Goal: Task Accomplishment & Management: Use online tool/utility

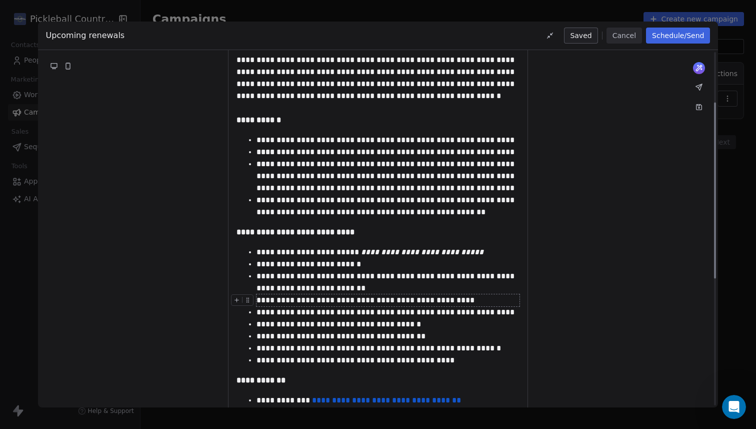
scroll to position [101, 0]
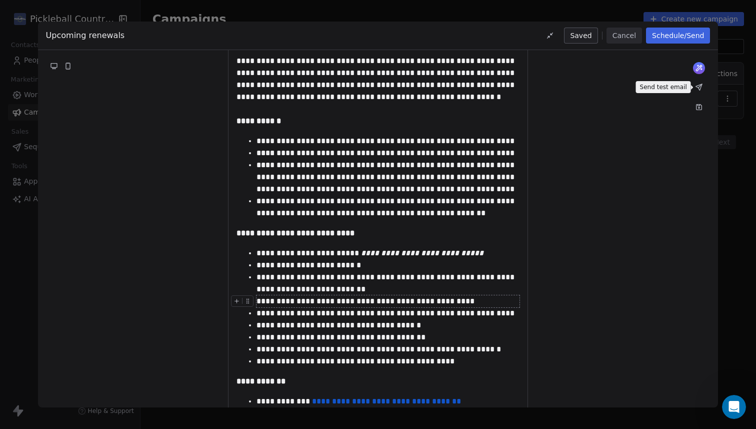
click at [699, 89] on icon at bounding box center [699, 87] width 6 height 6
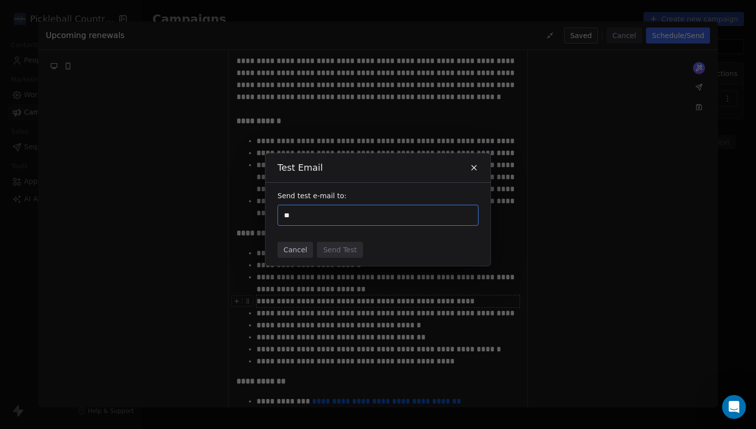
type input "*"
type input "**********"
click at [458, 243] on div "Cancel Send Test" at bounding box center [378, 250] width 225 height 32
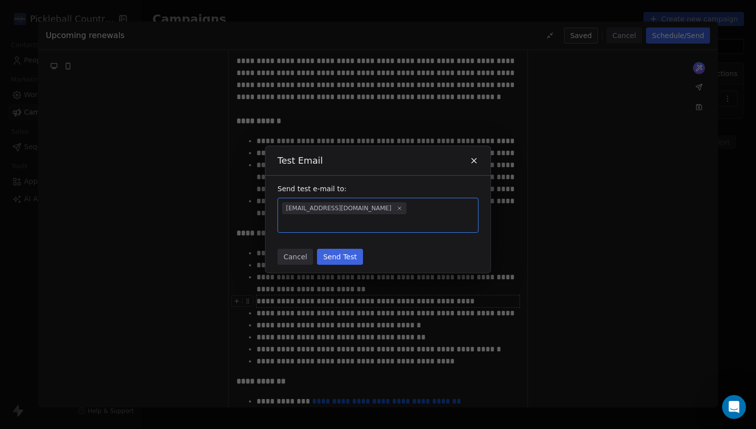
click at [343, 265] on div "Cancel Send Test" at bounding box center [378, 257] width 225 height 32
click at [339, 253] on button "Send Test" at bounding box center [340, 257] width 46 height 16
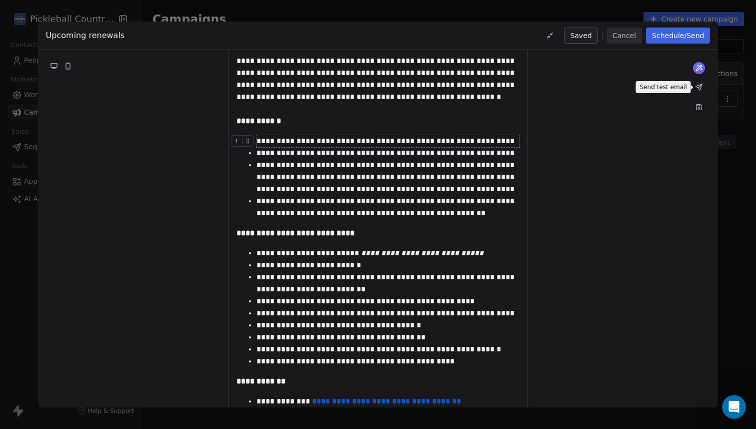
click at [698, 89] on icon at bounding box center [699, 87] width 8 height 8
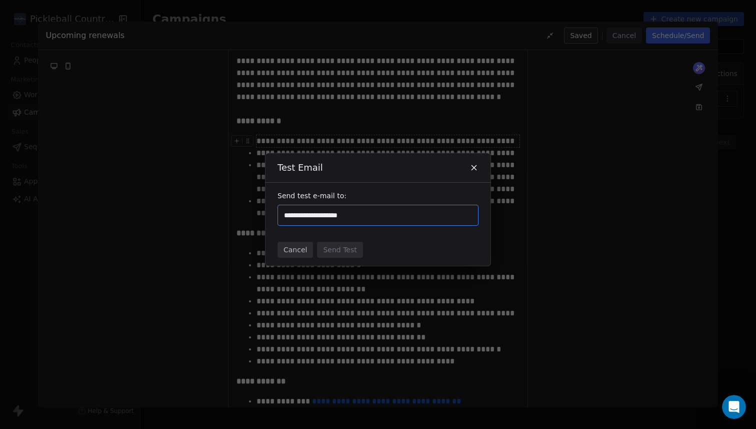
type input "**********"
click at [474, 256] on div "Cancel Send Test" at bounding box center [378, 250] width 225 height 32
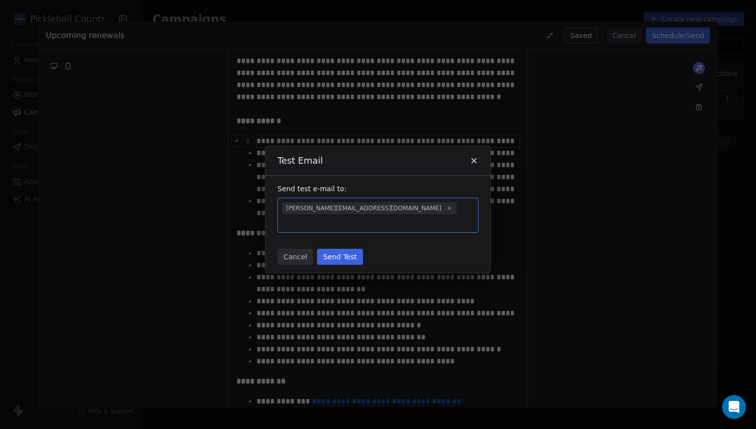
click at [353, 231] on div "Send test e-mail to: [PERSON_NAME][EMAIL_ADDRESS][DOMAIN_NAME]" at bounding box center [378, 208] width 225 height 65
click at [339, 254] on button "Send Test" at bounding box center [340, 257] width 46 height 16
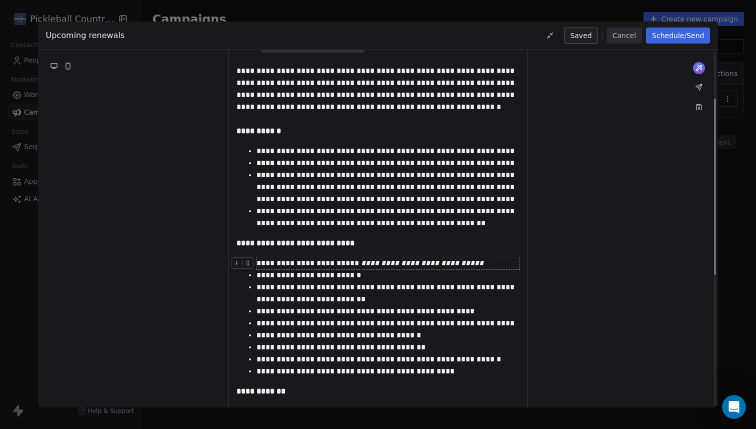
scroll to position [93, 0]
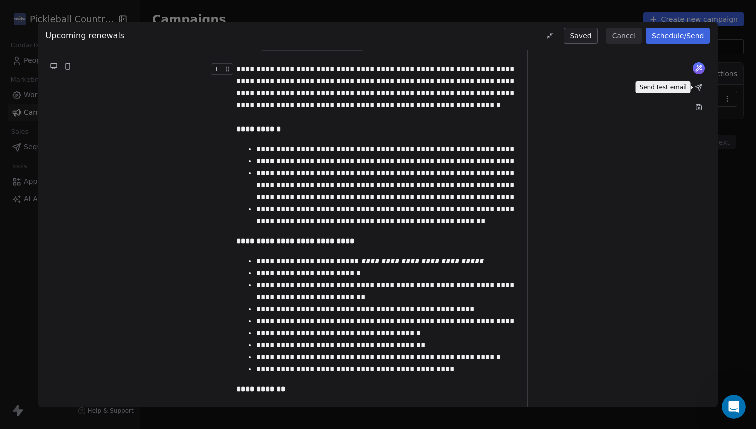
click at [702, 88] on icon at bounding box center [699, 87] width 8 height 8
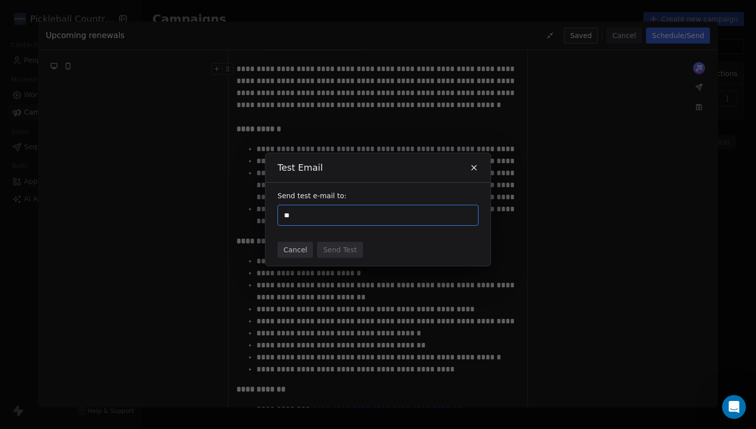
type input "*"
type input "**********"
click at [427, 176] on div "Test Email" at bounding box center [378, 167] width 225 height 29
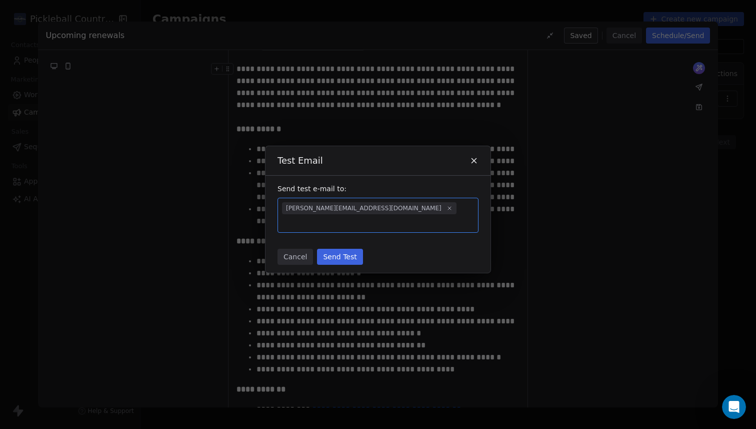
click at [336, 252] on button "Send Test" at bounding box center [340, 257] width 46 height 16
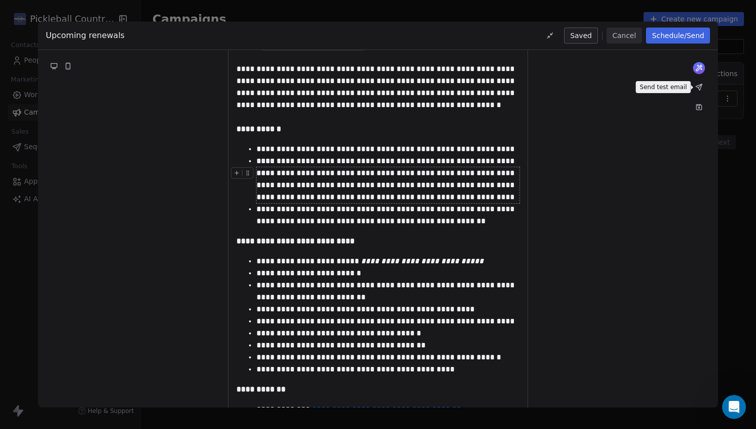
click at [699, 86] on icon at bounding box center [699, 87] width 6 height 6
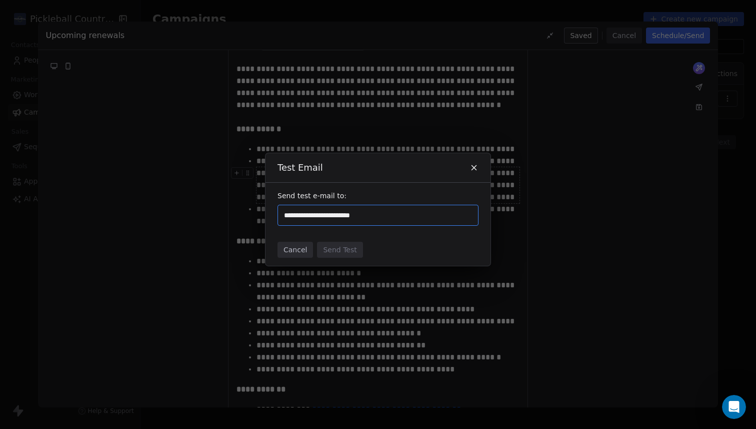
type input "**********"
click at [464, 252] on div "Cancel Send Test" at bounding box center [378, 250] width 225 height 32
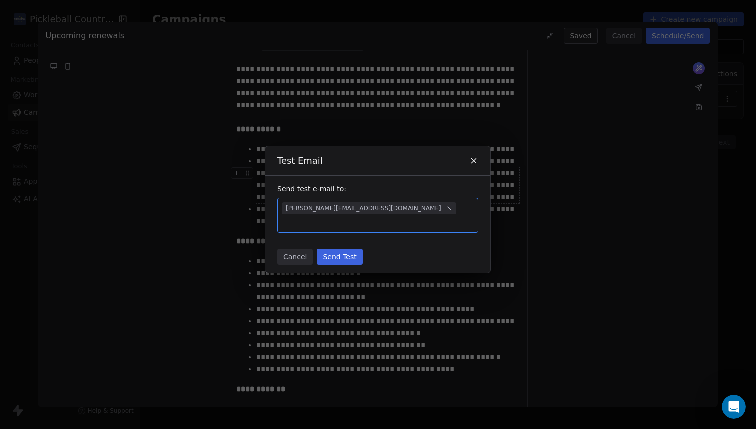
click at [343, 255] on button "Send Test" at bounding box center [340, 257] width 46 height 16
